Goal: Use online tool/utility: Utilize a website feature to perform a specific function

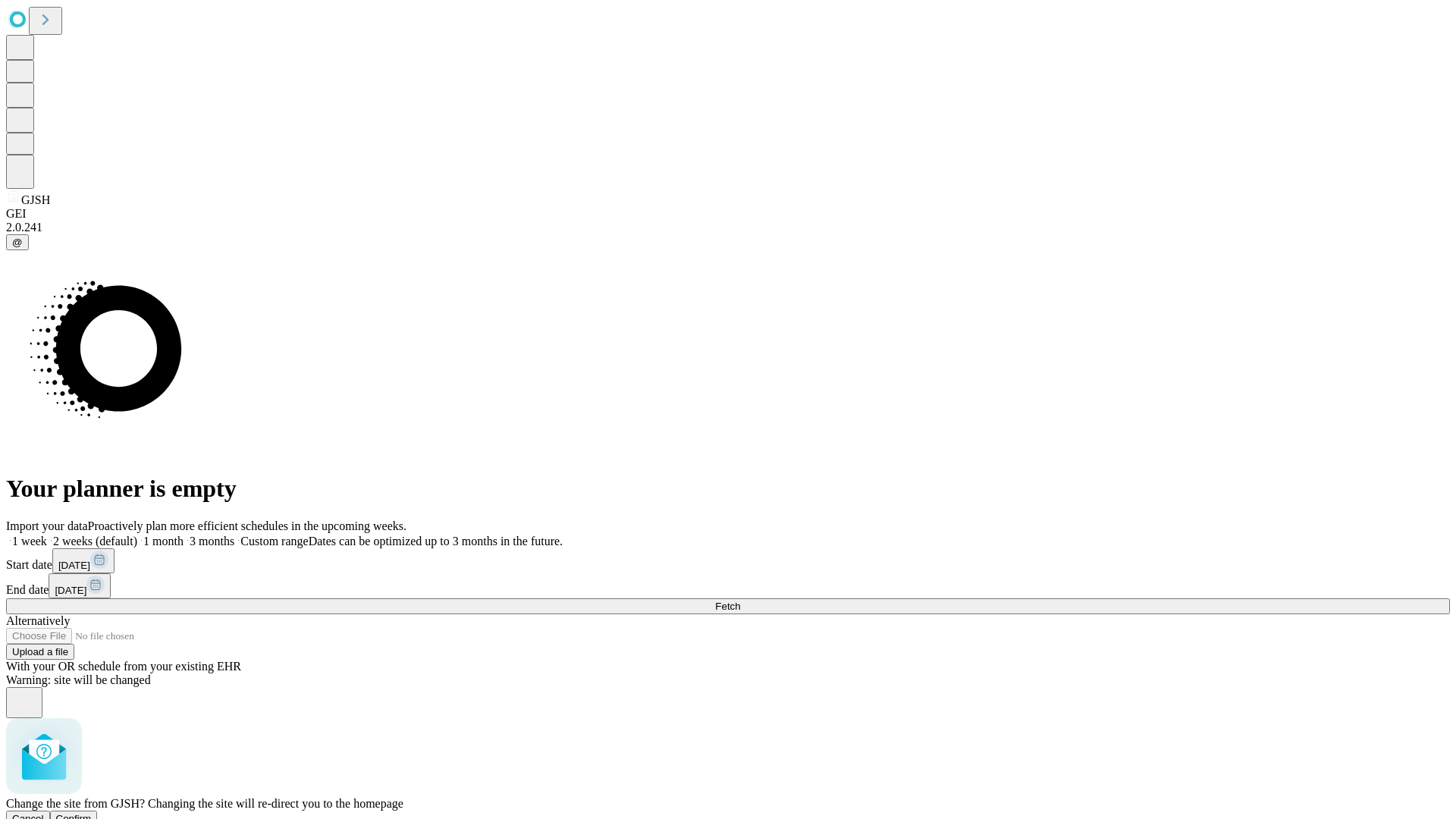
click at [92, 813] on span "Confirm" at bounding box center [73, 819] width 35 height 11
click at [183, 535] on label "1 month" at bounding box center [160, 541] width 46 height 13
click at [740, 601] on span "Fetch" at bounding box center [728, 607] width 25 height 11
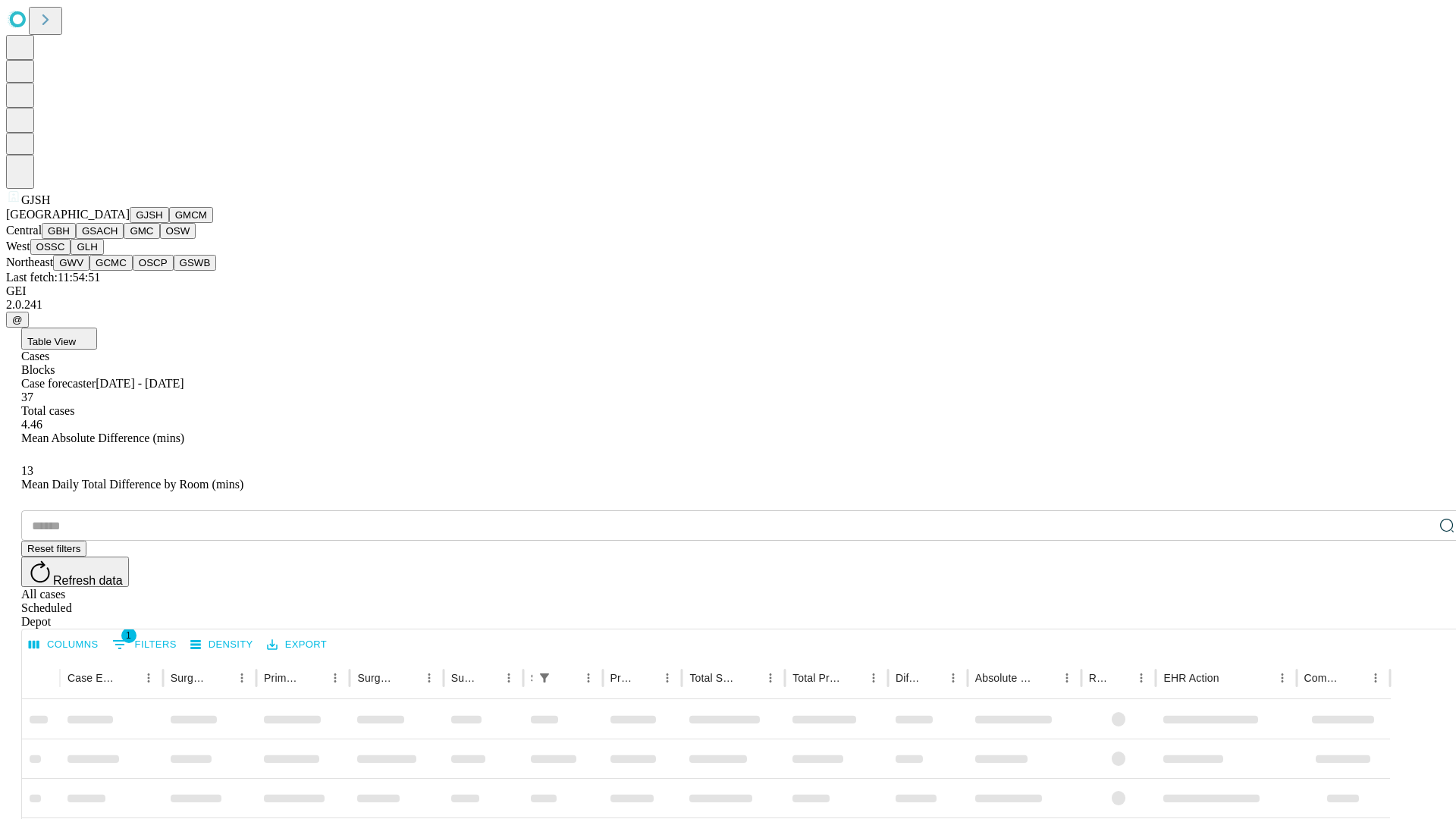
click at [169, 223] on button "GMCM" at bounding box center [191, 215] width 44 height 16
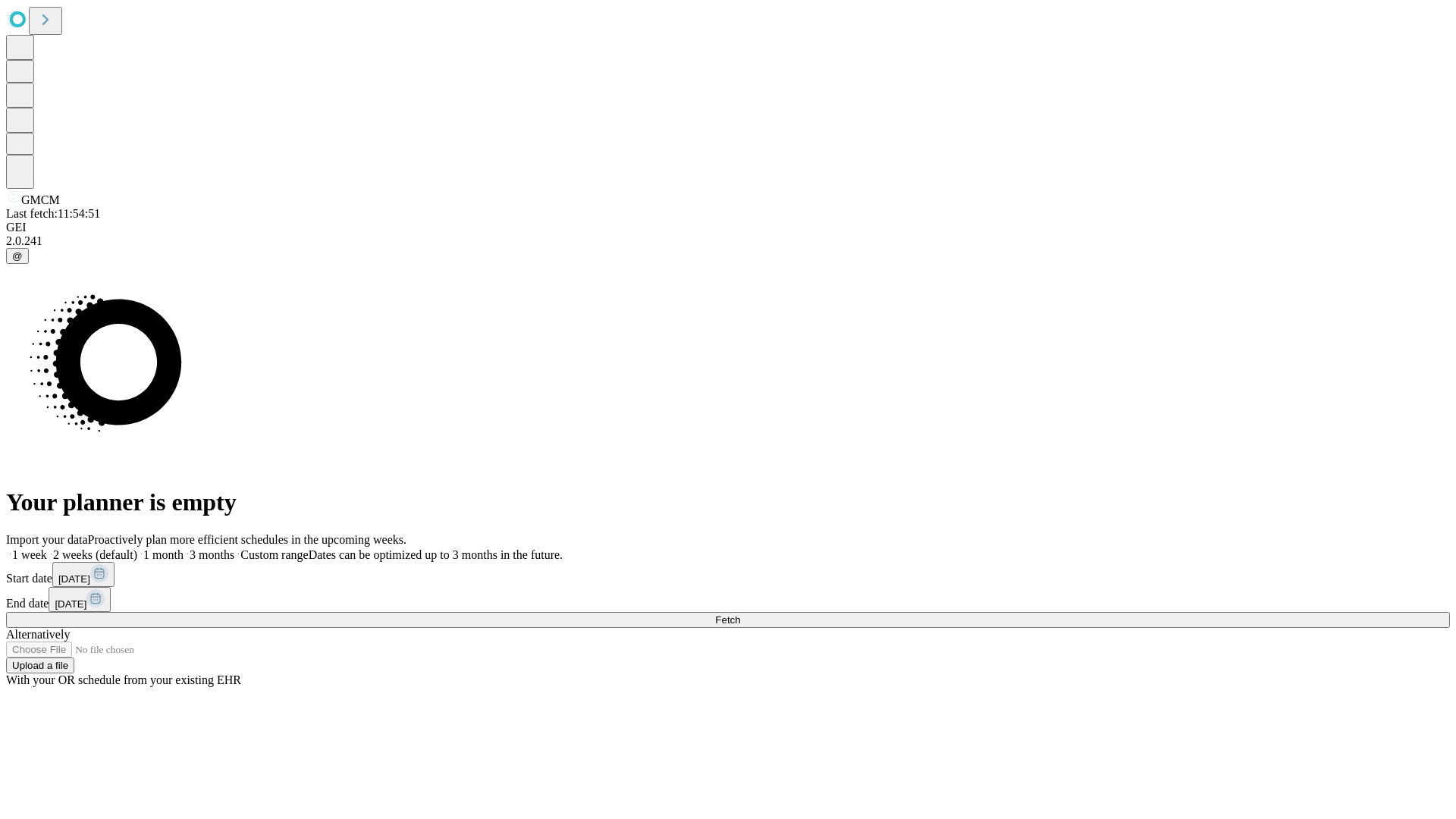
click at [183, 548] on label "1 month" at bounding box center [160, 555] width 46 height 13
click at [740, 614] on span "Fetch" at bounding box center [728, 620] width 25 height 11
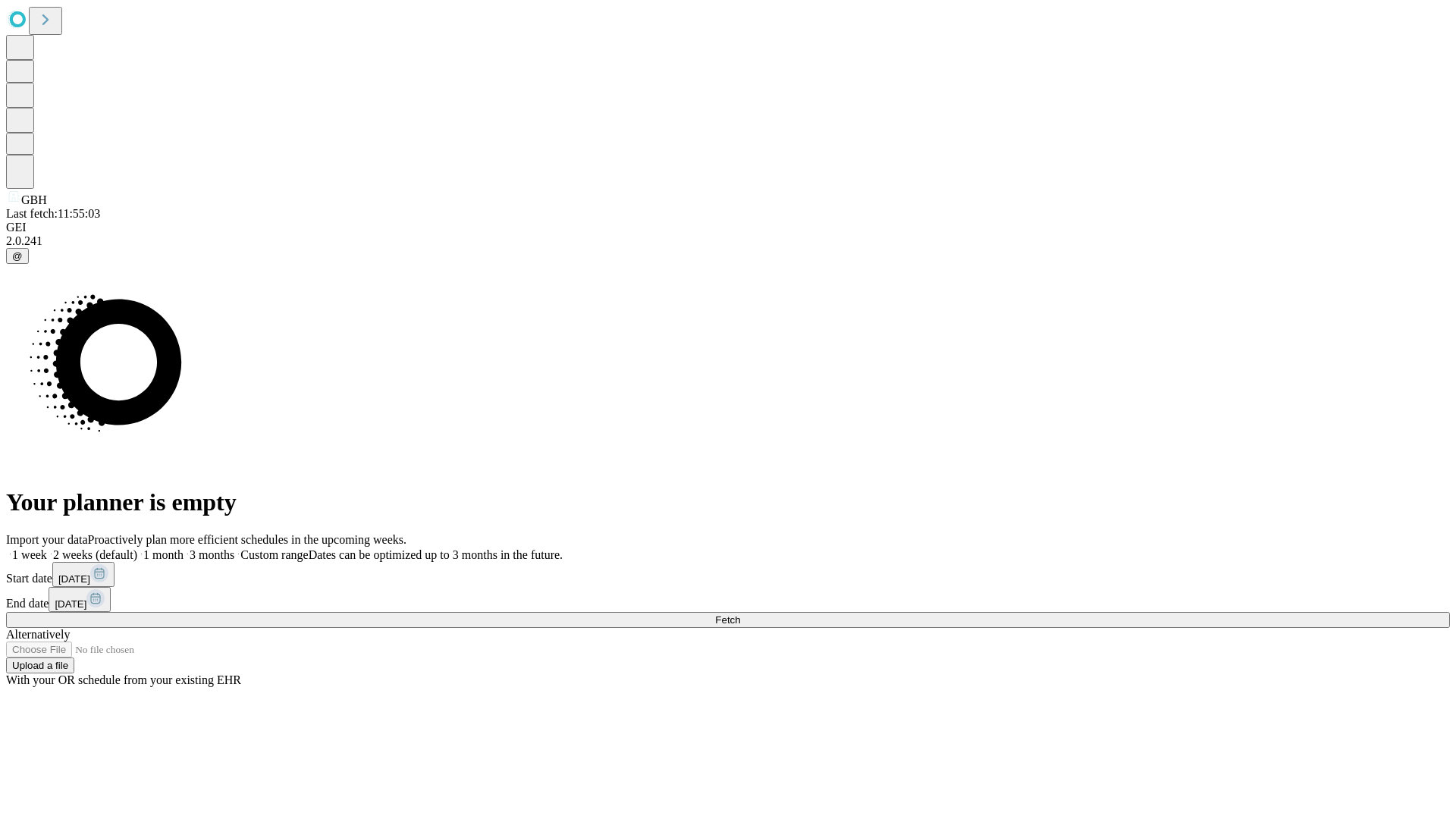
click at [183, 548] on label "1 month" at bounding box center [160, 555] width 46 height 13
click at [740, 614] on span "Fetch" at bounding box center [728, 620] width 25 height 11
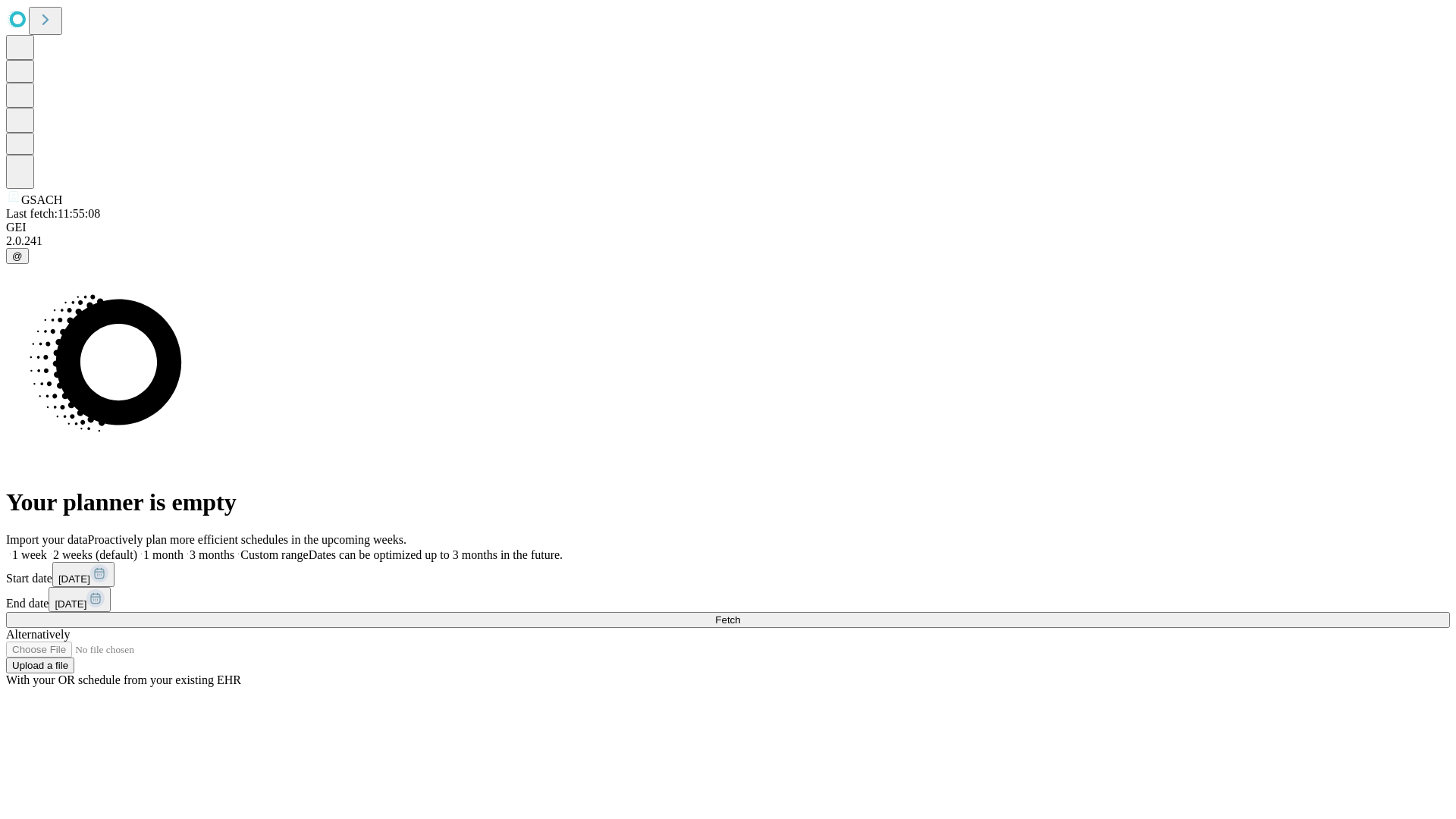
click at [183, 548] on label "1 month" at bounding box center [160, 555] width 46 height 13
click at [740, 614] on span "Fetch" at bounding box center [728, 620] width 25 height 11
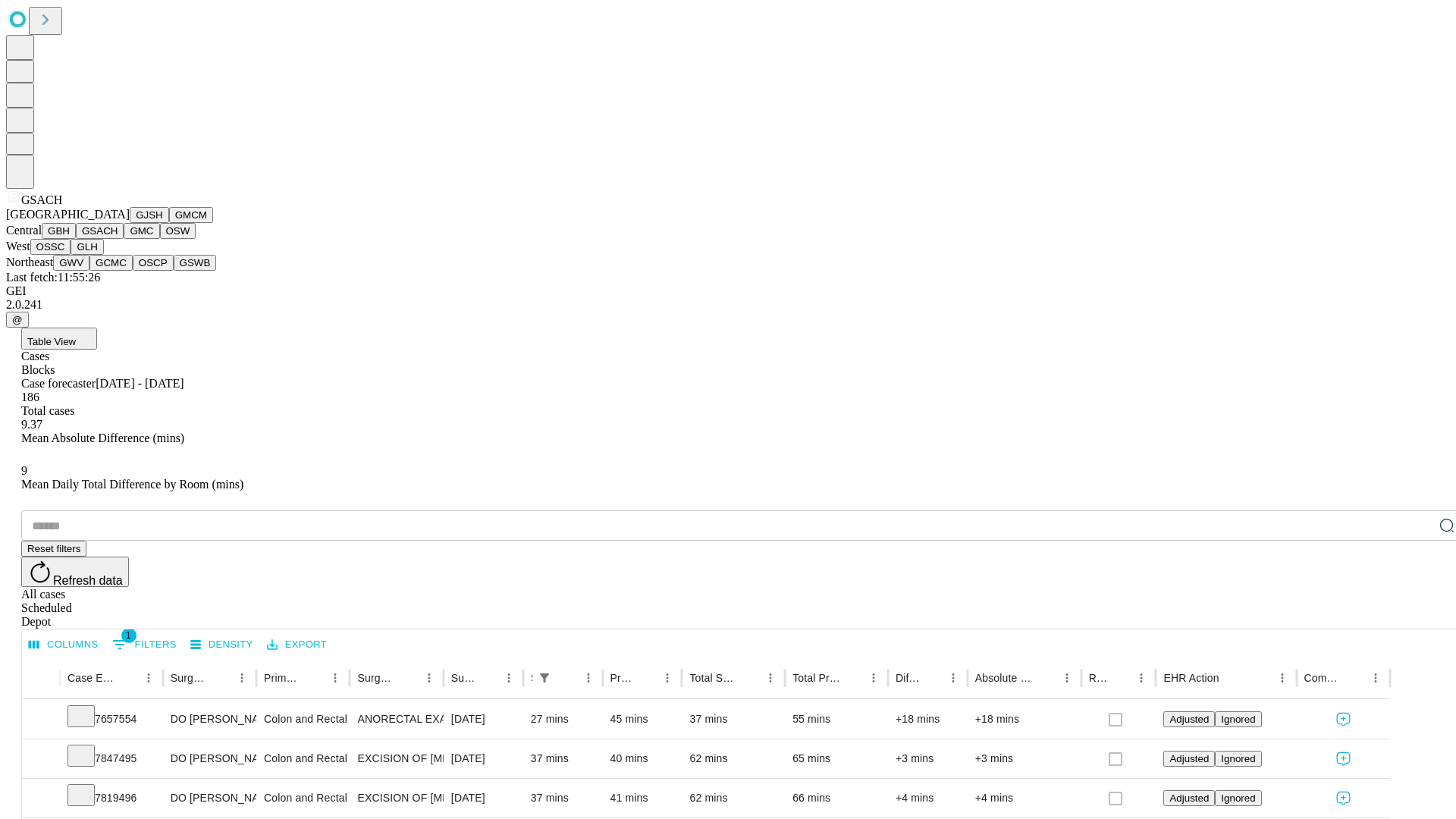
click at [123, 239] on button "GMC" at bounding box center [141, 231] width 35 height 16
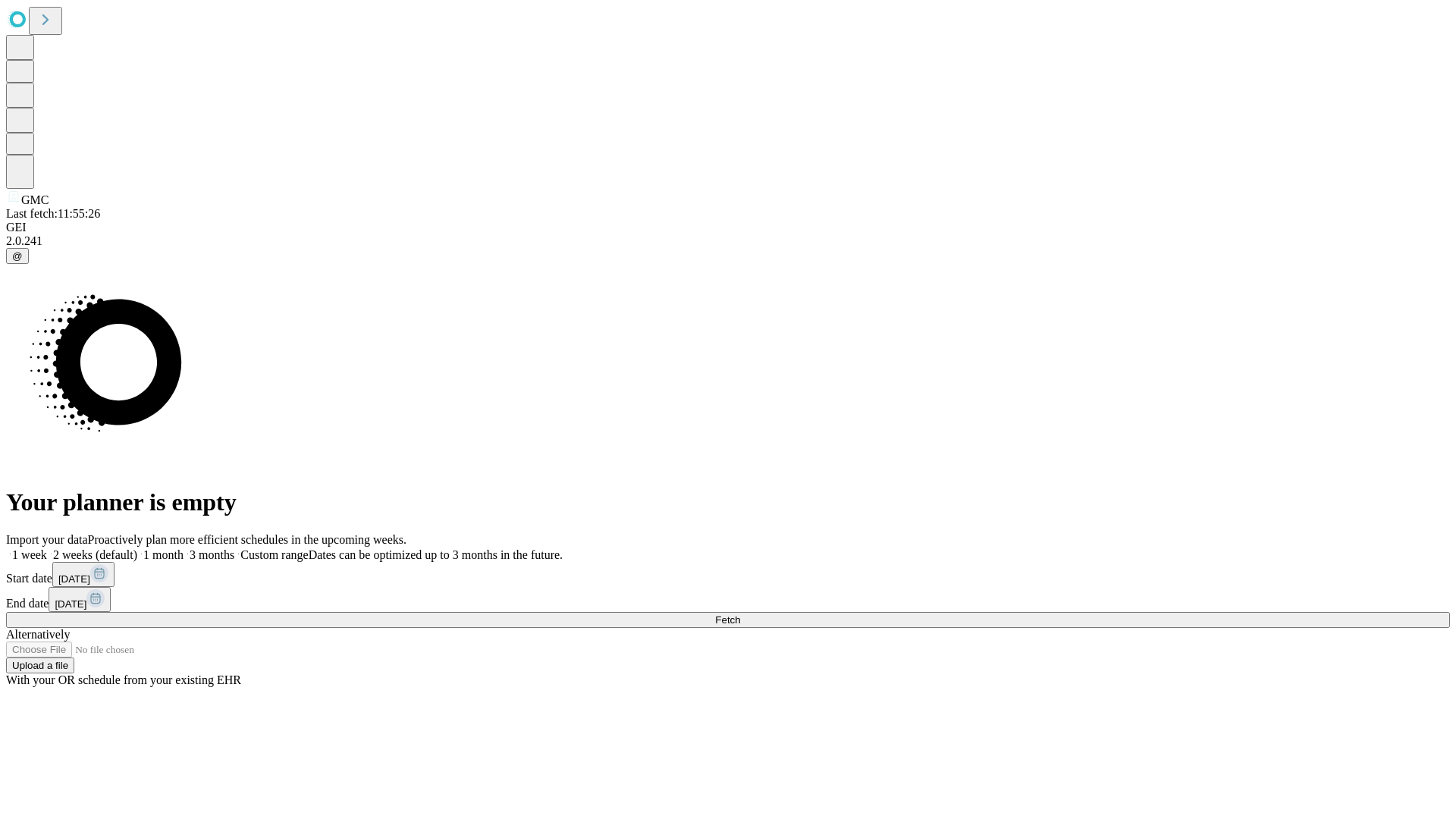
click at [183, 548] on label "1 month" at bounding box center [160, 555] width 46 height 13
click at [740, 614] on span "Fetch" at bounding box center [728, 620] width 25 height 11
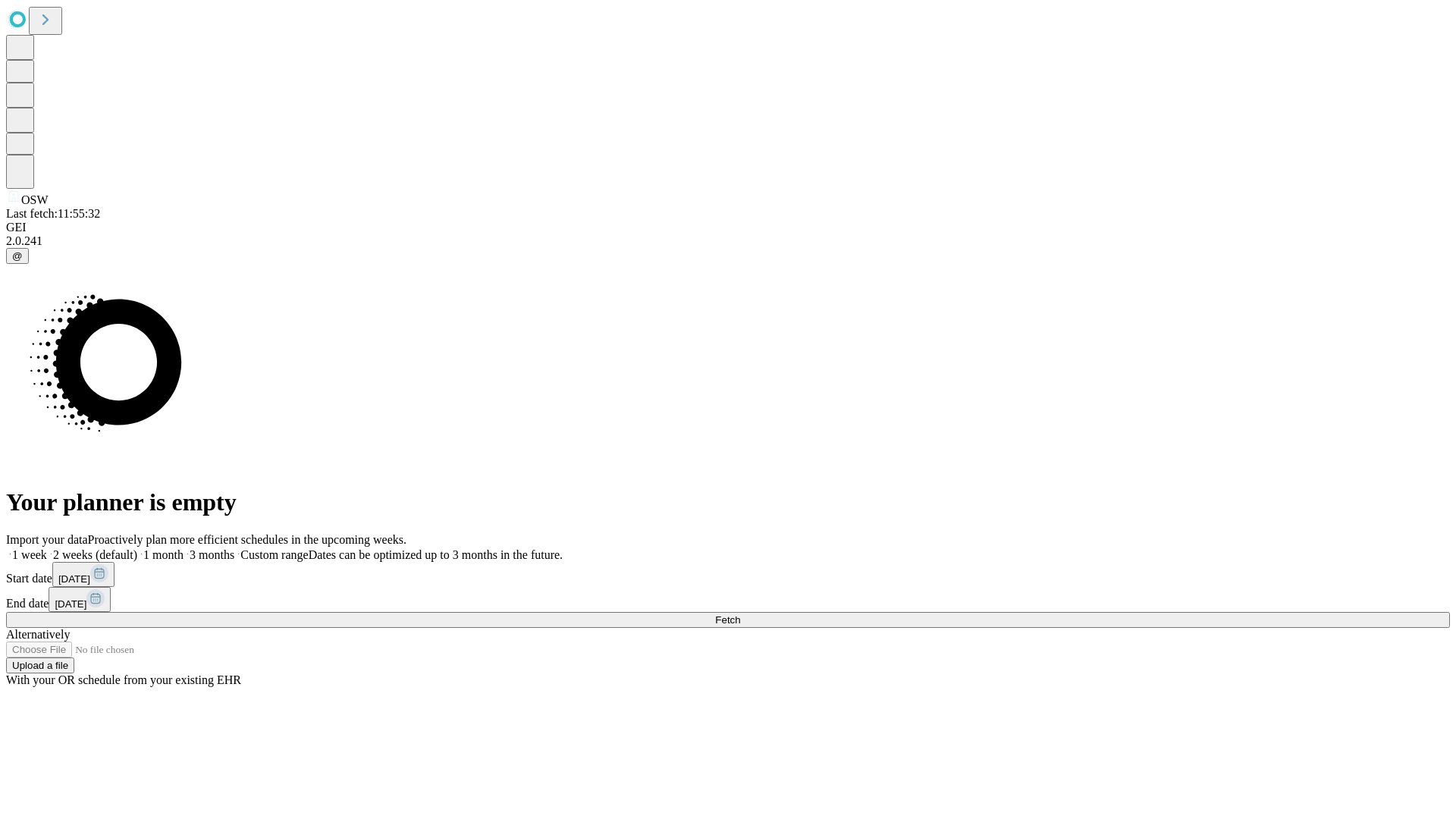
click at [183, 548] on label "1 month" at bounding box center [160, 555] width 46 height 13
click at [740, 614] on span "Fetch" at bounding box center [728, 620] width 25 height 11
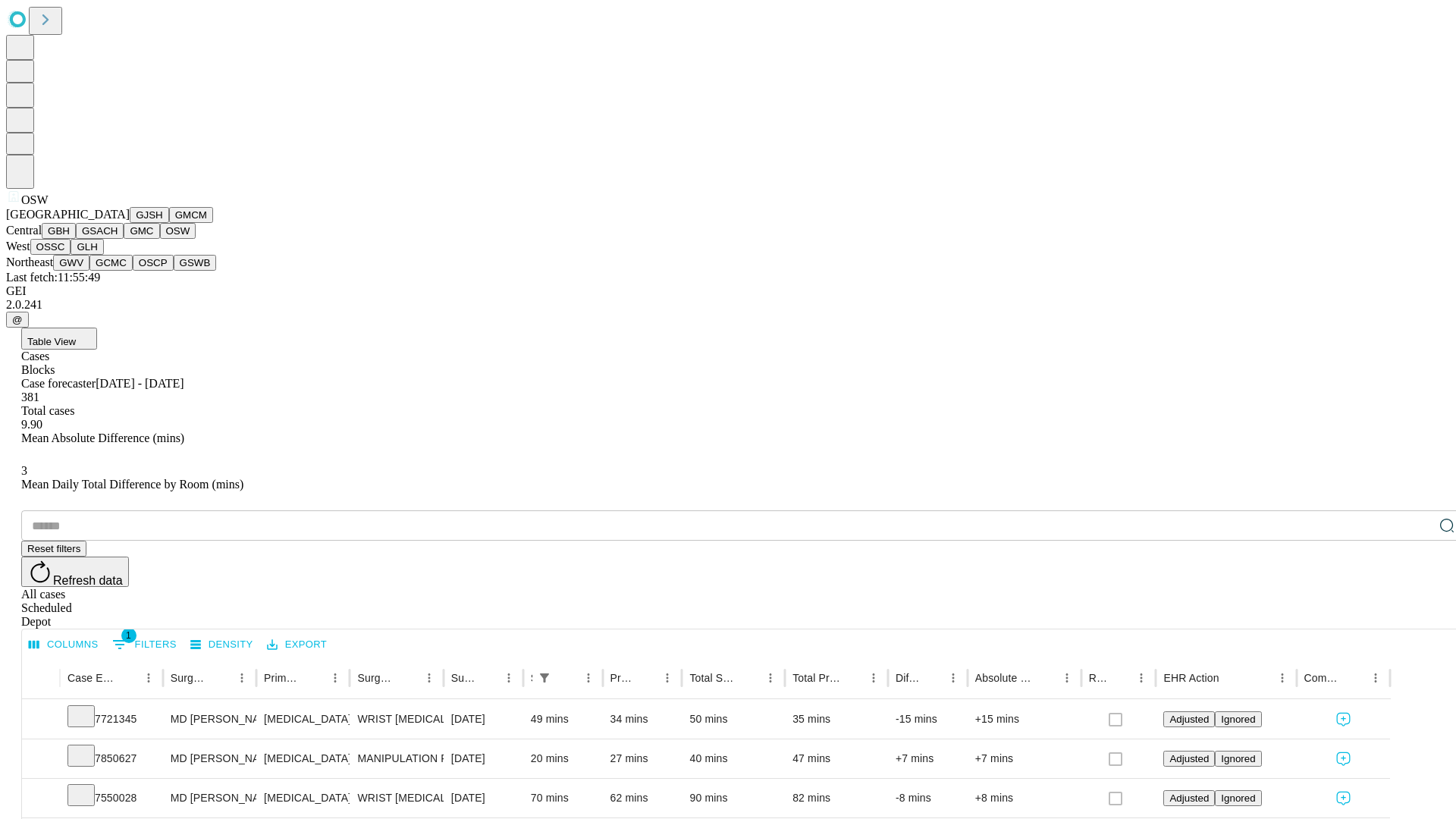
click at [72, 255] on button "OSSC" at bounding box center [51, 247] width 41 height 16
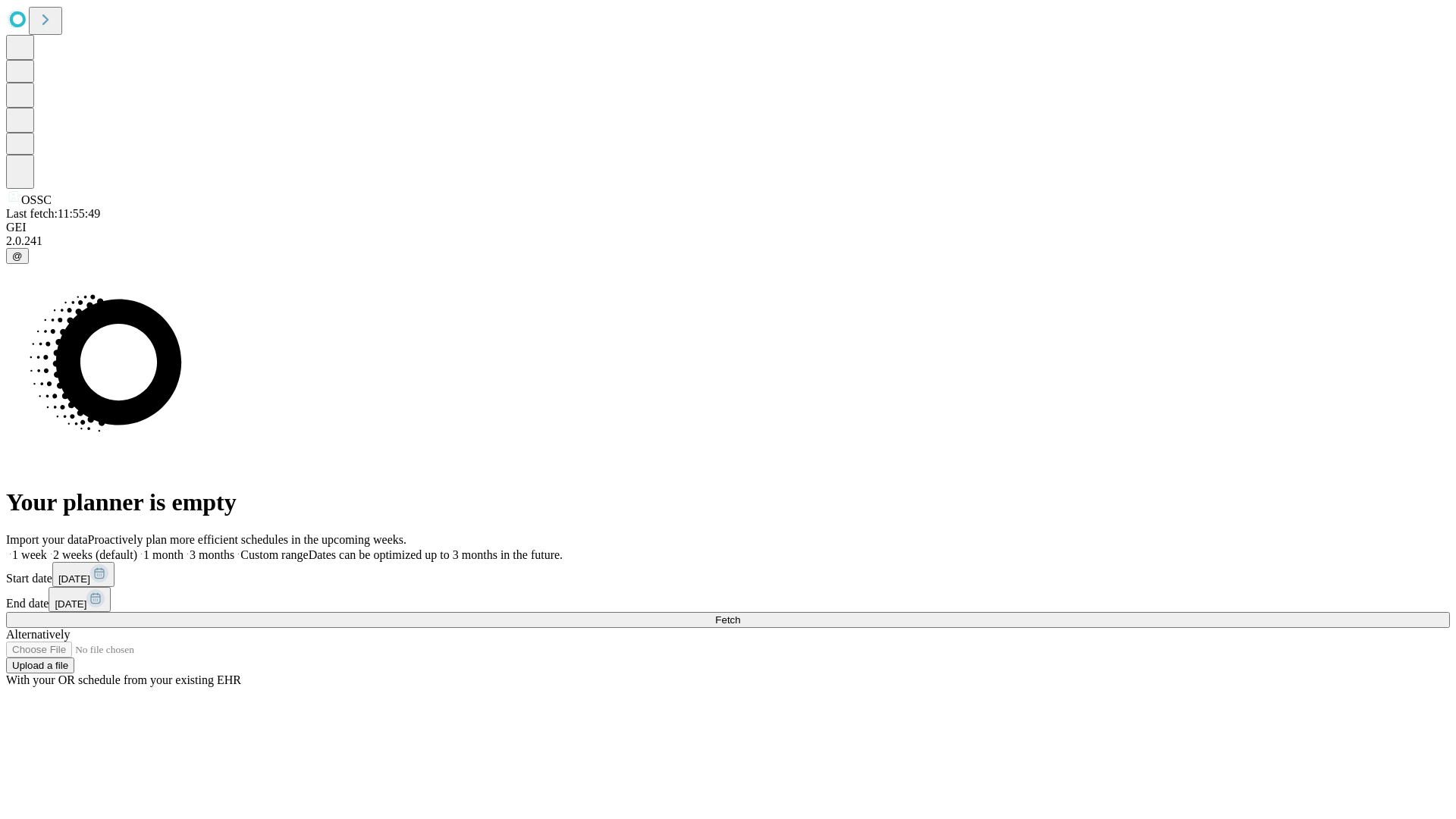
click at [183, 548] on label "1 month" at bounding box center [160, 555] width 46 height 13
click at [740, 614] on span "Fetch" at bounding box center [728, 620] width 25 height 11
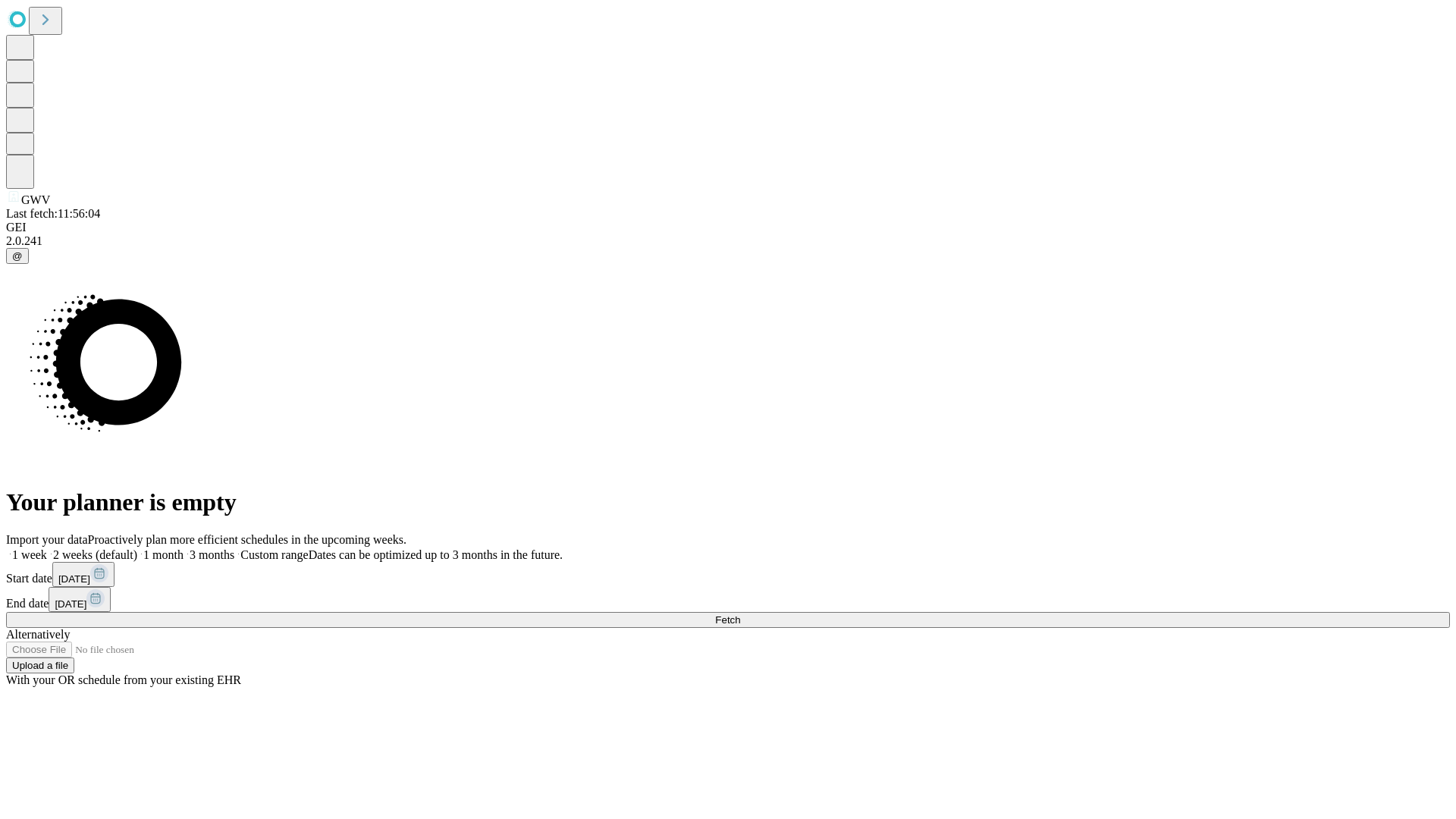
click at [183, 548] on label "1 month" at bounding box center [160, 555] width 46 height 13
click at [740, 614] on span "Fetch" at bounding box center [728, 620] width 25 height 11
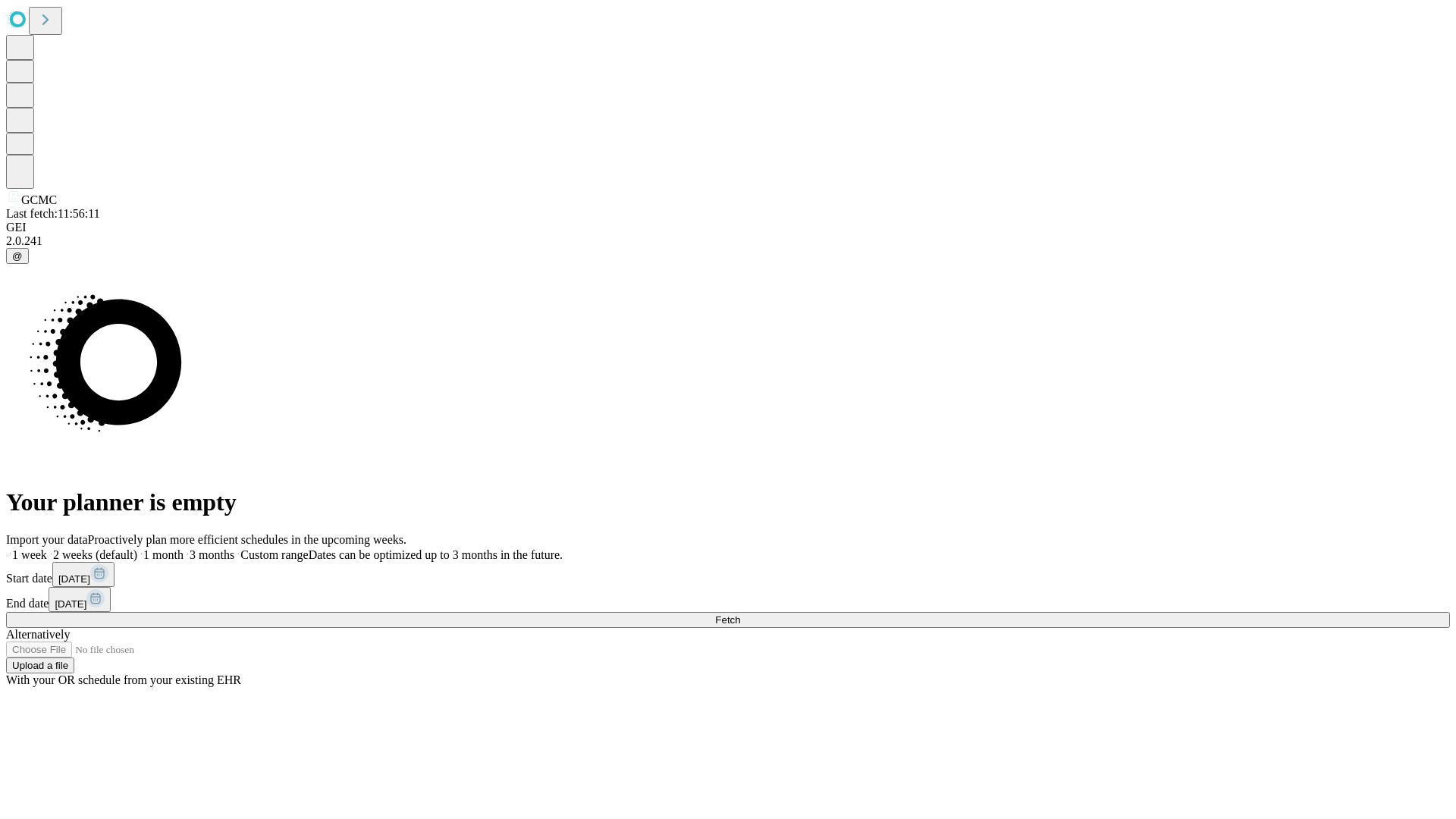
click at [183, 548] on label "1 month" at bounding box center [160, 555] width 46 height 13
click at [740, 614] on span "Fetch" at bounding box center [728, 620] width 25 height 11
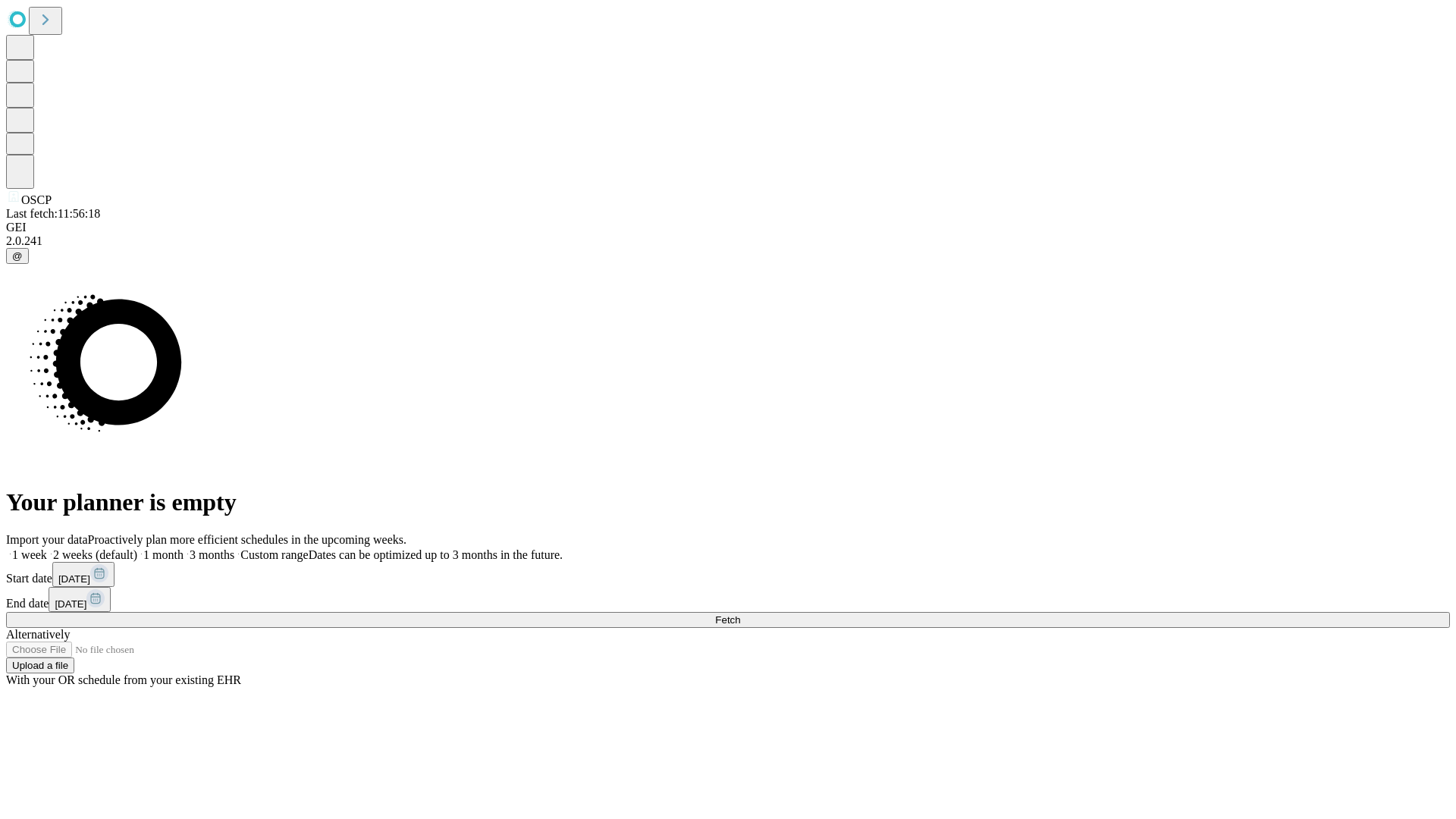
click at [183, 548] on label "1 month" at bounding box center [160, 555] width 46 height 13
click at [740, 614] on span "Fetch" at bounding box center [728, 620] width 25 height 11
